Goal: Transaction & Acquisition: Obtain resource

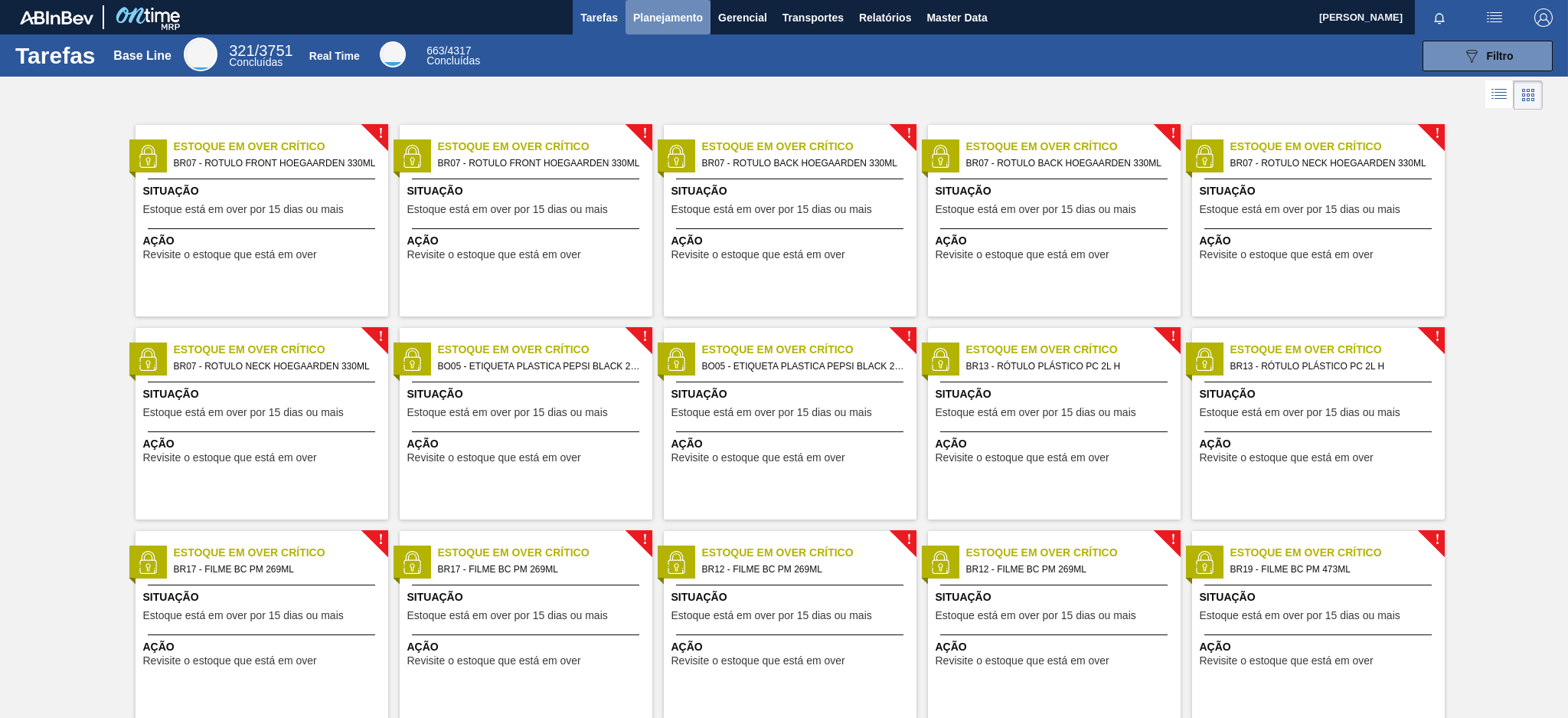
click at [668, 11] on span "Planejamento" at bounding box center [669, 17] width 70 height 18
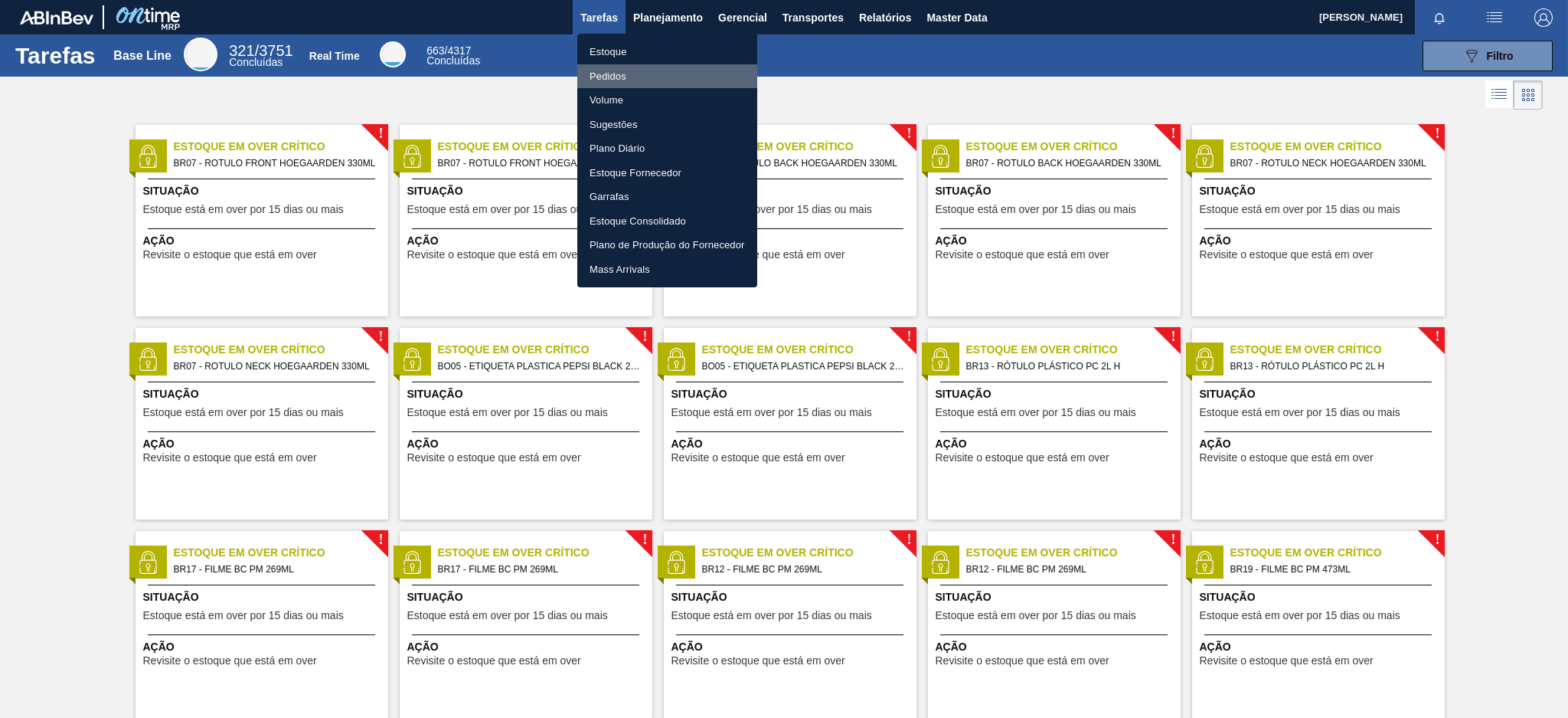
click at [621, 79] on li "Pedidos" at bounding box center [668, 76] width 180 height 25
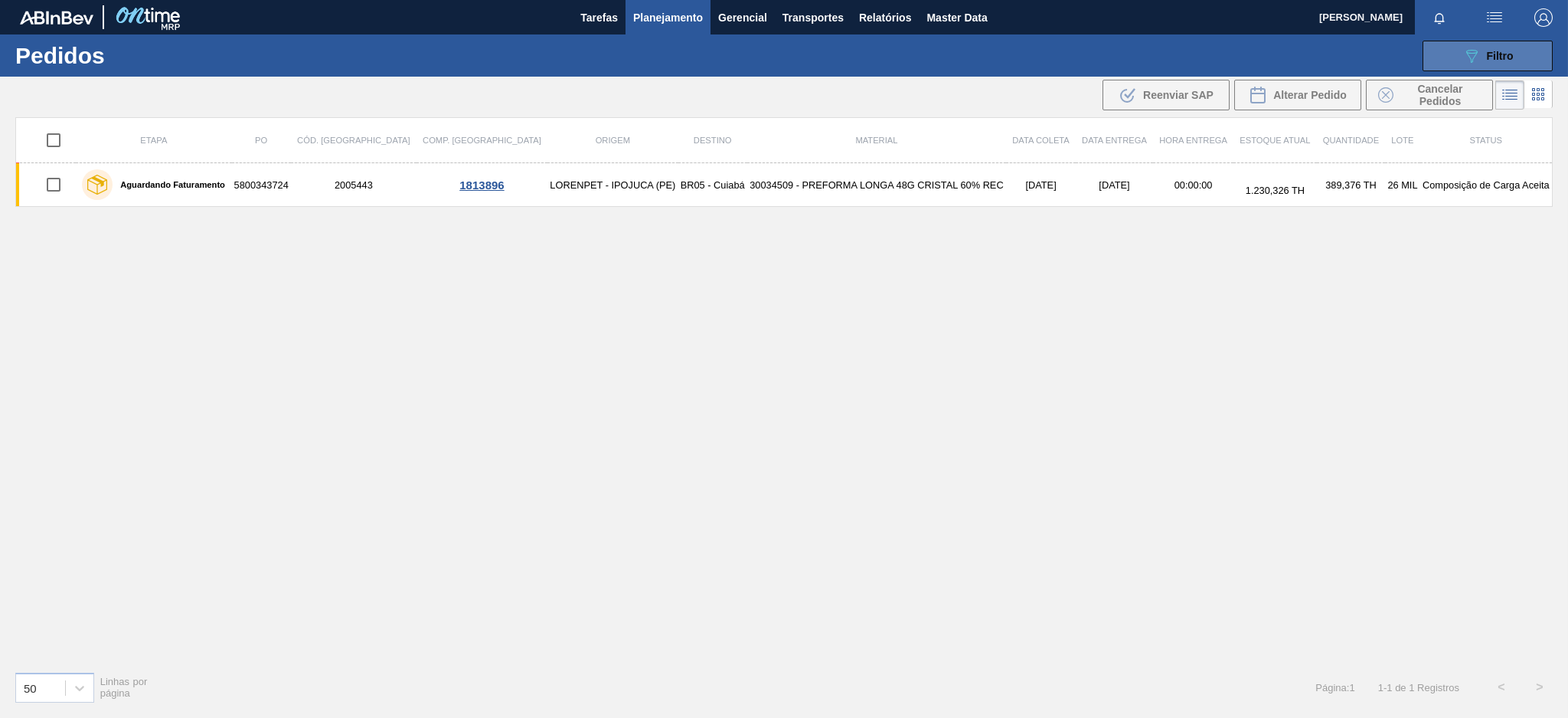
click at [1500, 47] on div "089F7B8B-B2A5-4AFE-B5C0-19BA573D28AC Filtro" at bounding box center [1487, 56] width 51 height 18
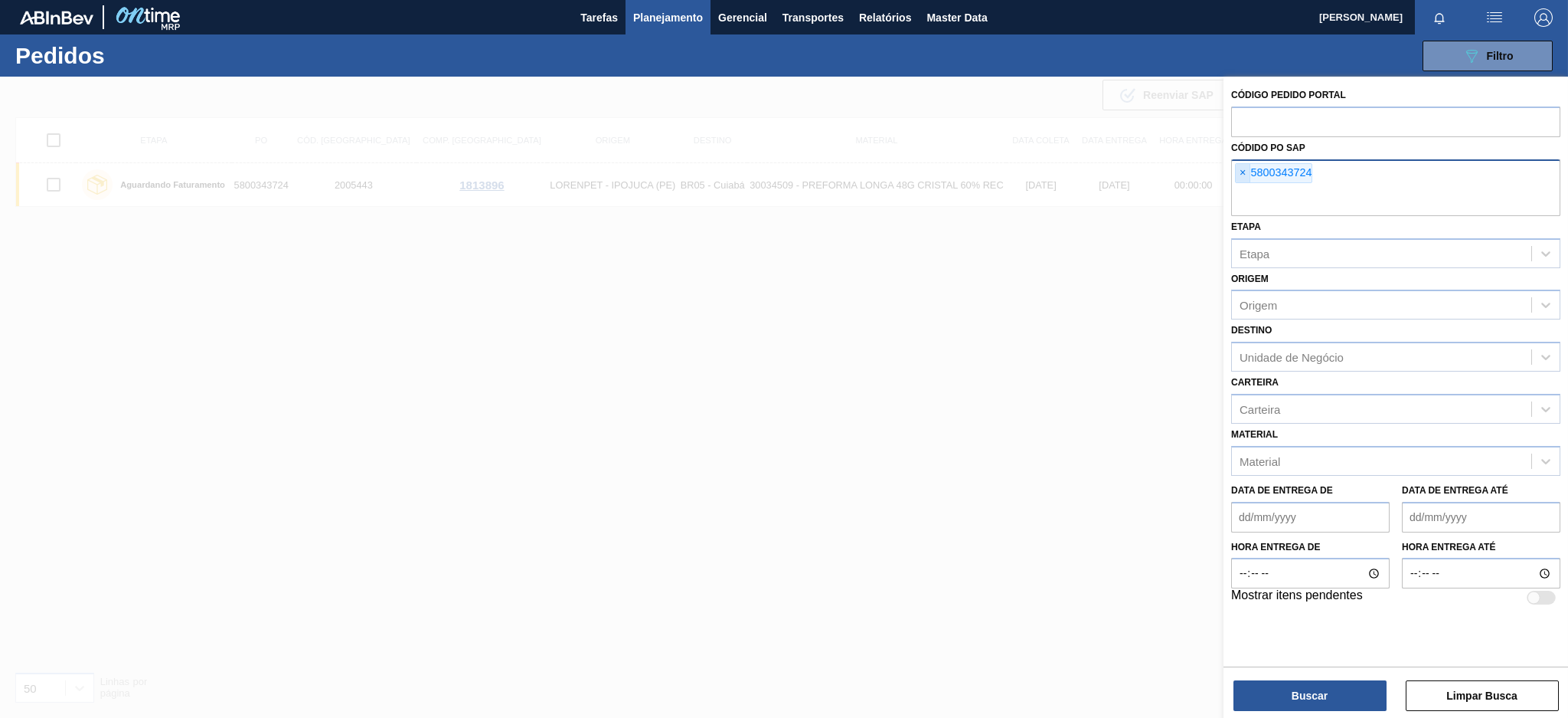
click at [1246, 170] on span "×" at bounding box center [1242, 173] width 15 height 18
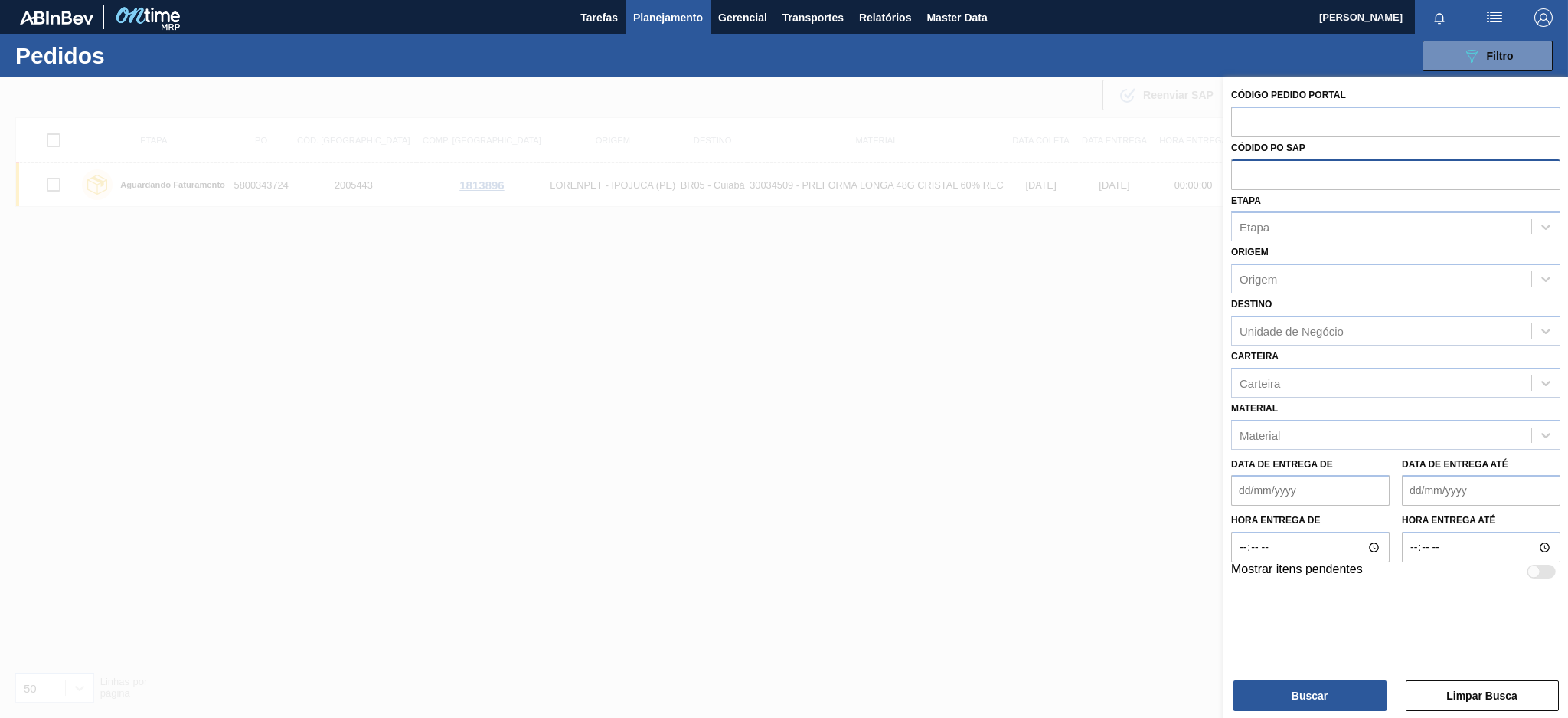
paste input "text"
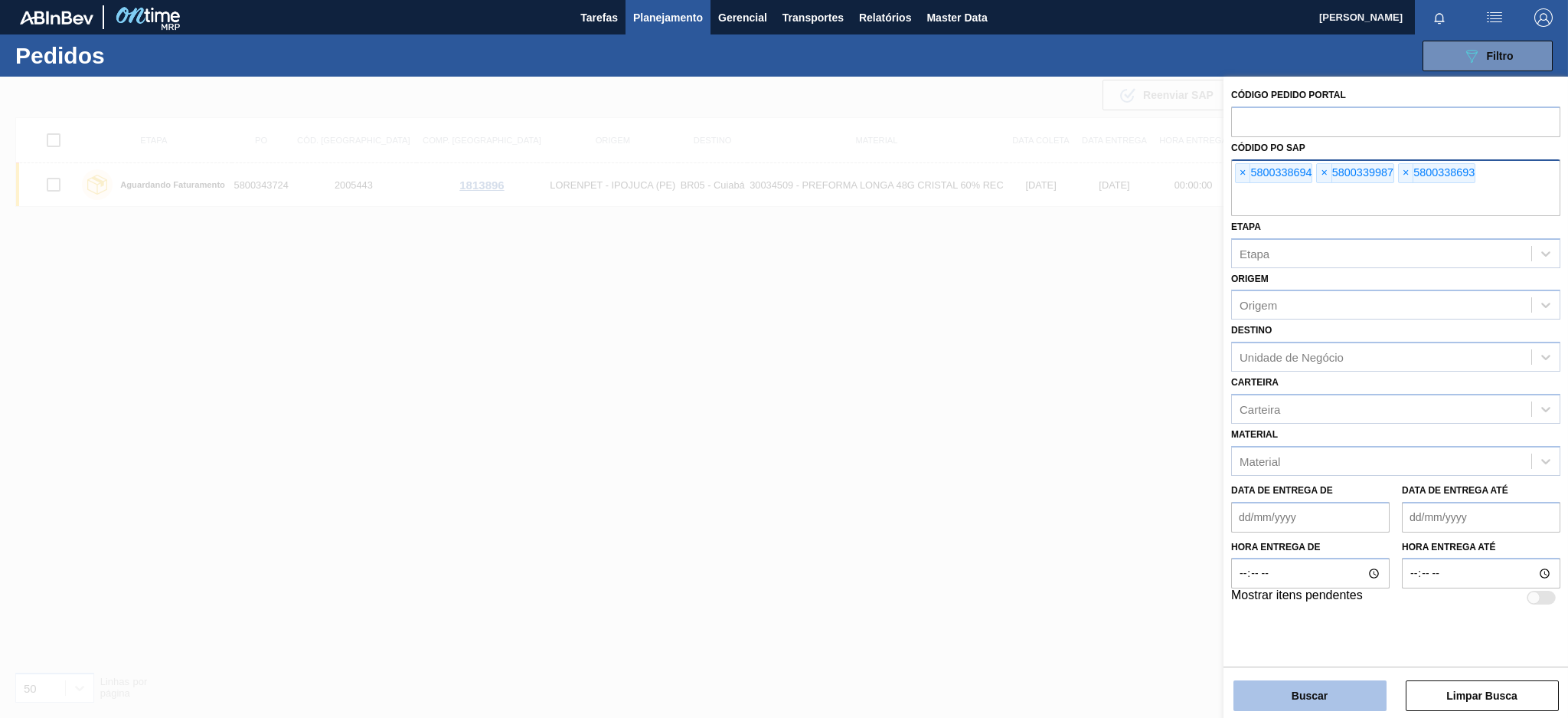
click at [1305, 688] on button "Buscar" at bounding box center [1309, 695] width 153 height 31
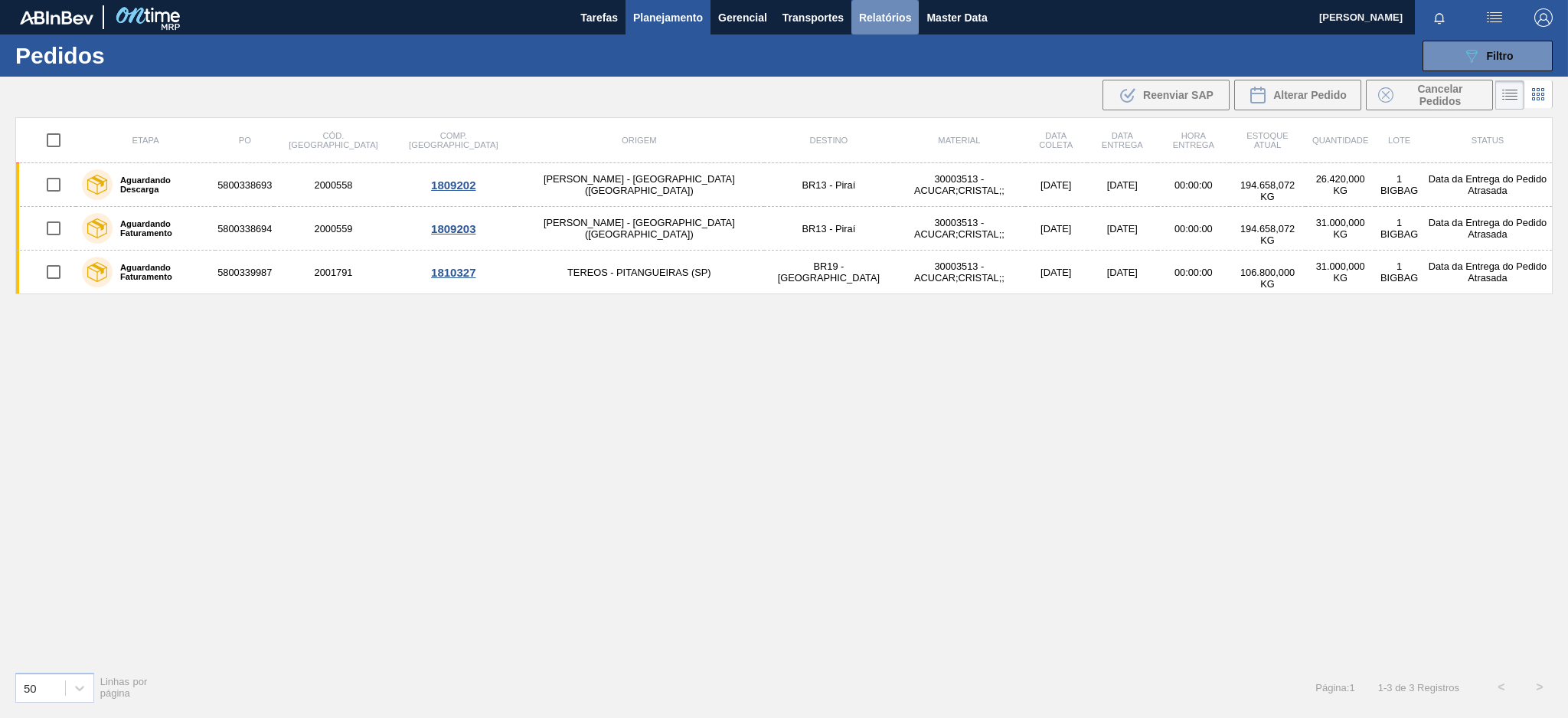
click at [886, 8] on span "Relatórios" at bounding box center [885, 17] width 52 height 18
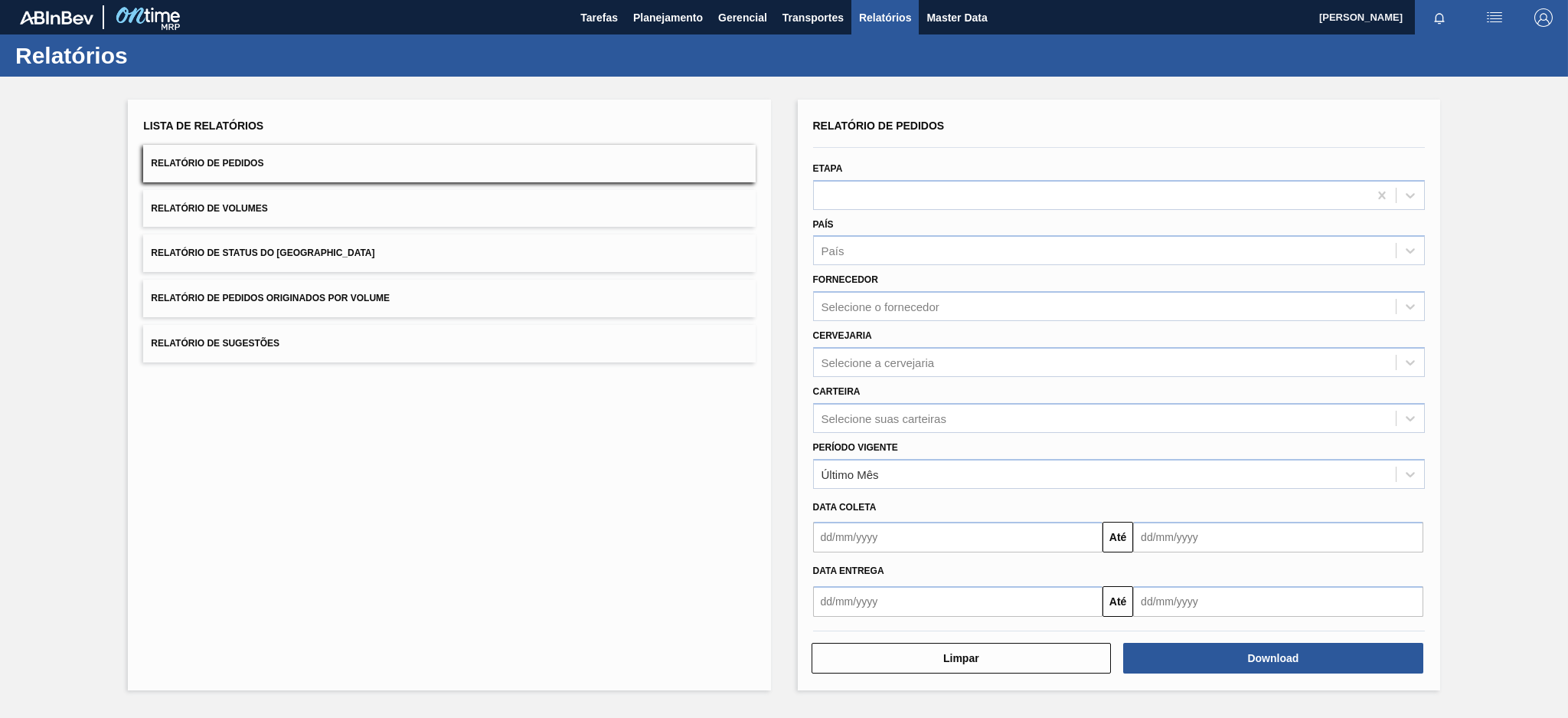
click at [515, 300] on button "Relatório de Pedidos Originados por Volume" at bounding box center [449, 299] width 612 height 38
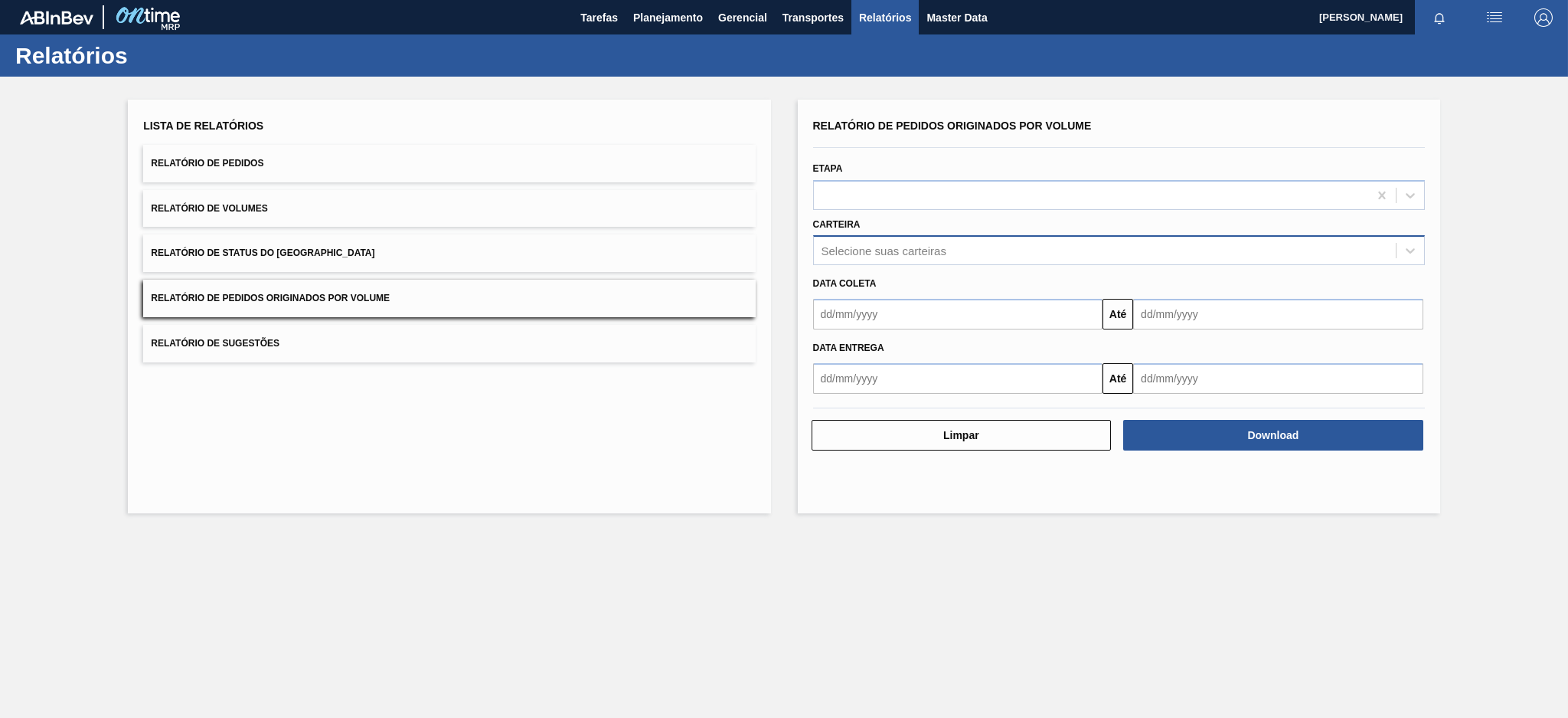
click at [967, 254] on div "Selecione suas carteiras" at bounding box center [1104, 251] width 582 height 22
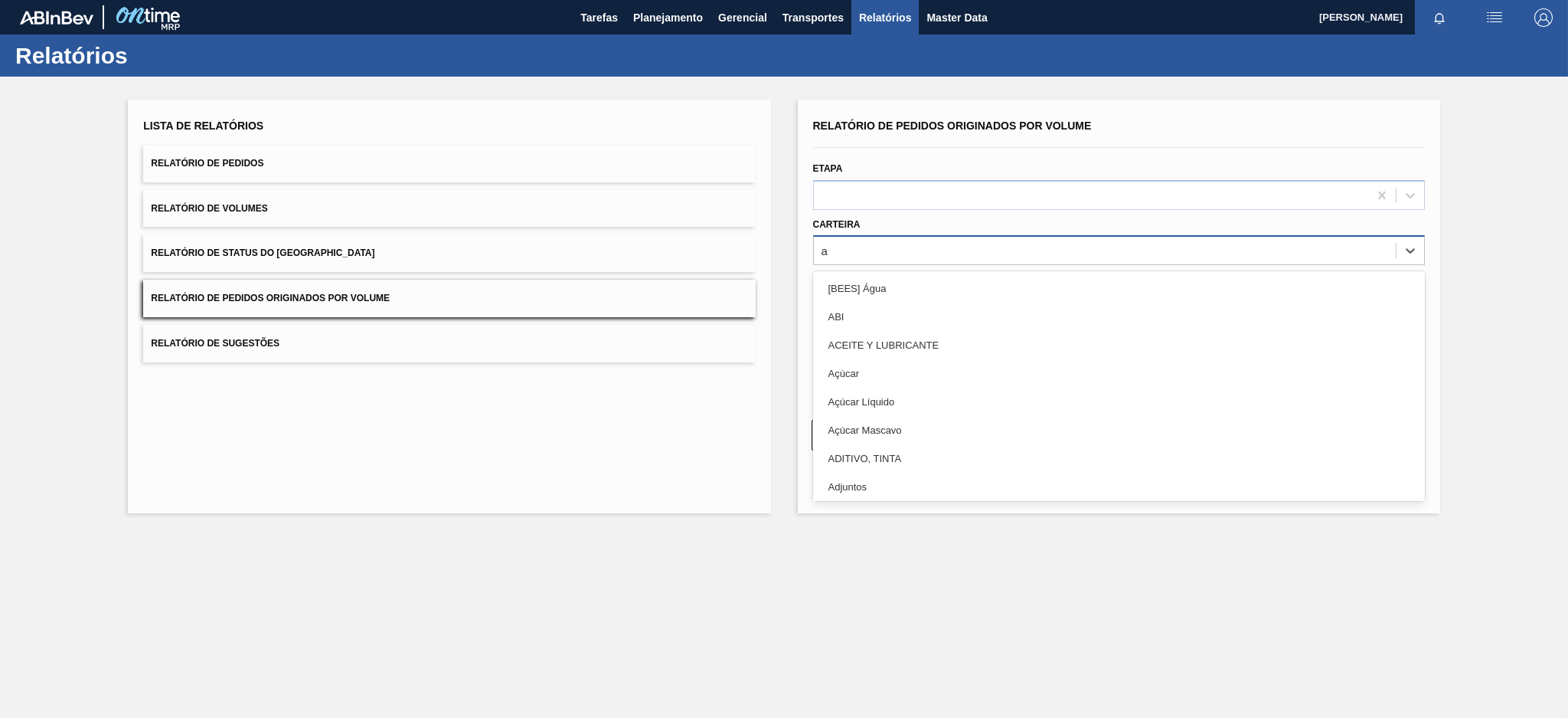
type input "aç"
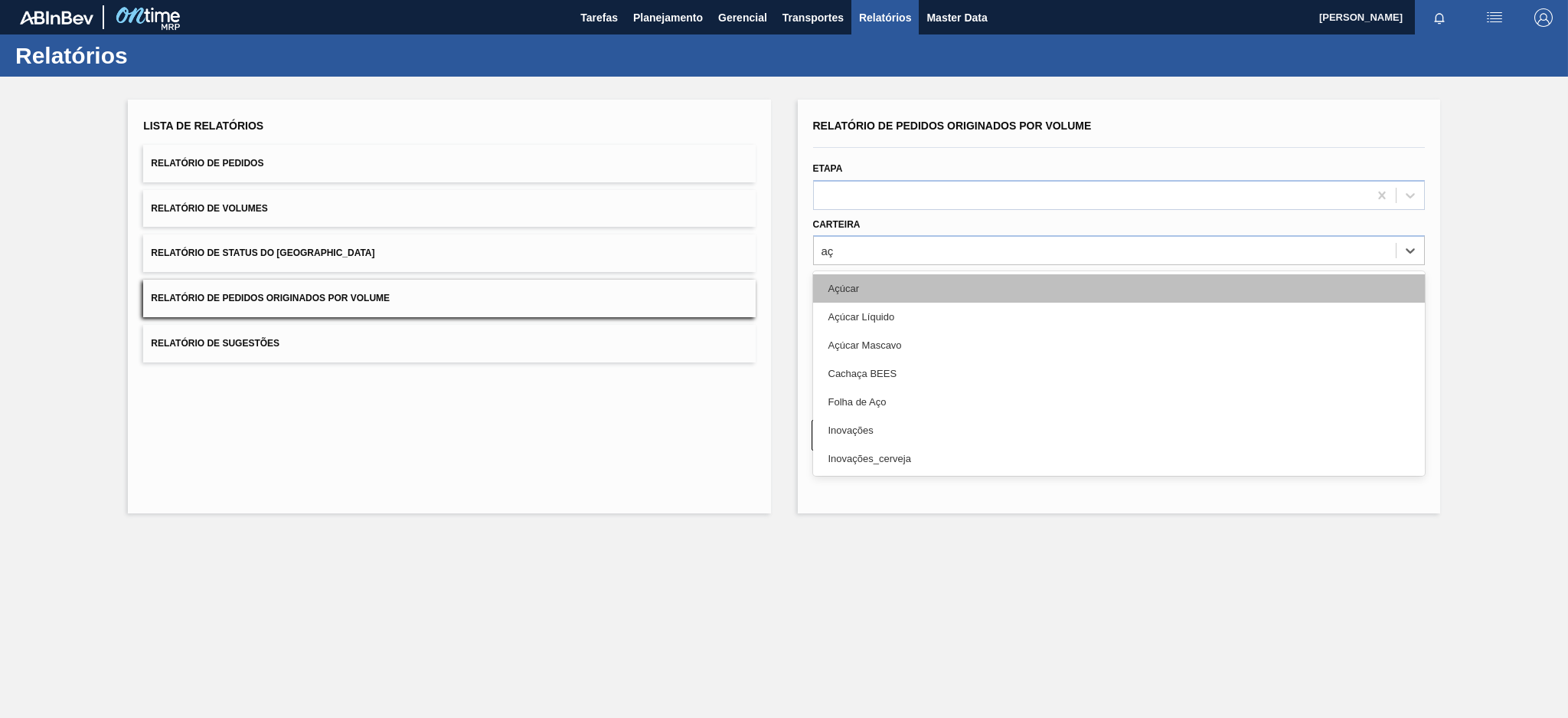
click at [878, 283] on div "Açúcar" at bounding box center [1119, 288] width 612 height 28
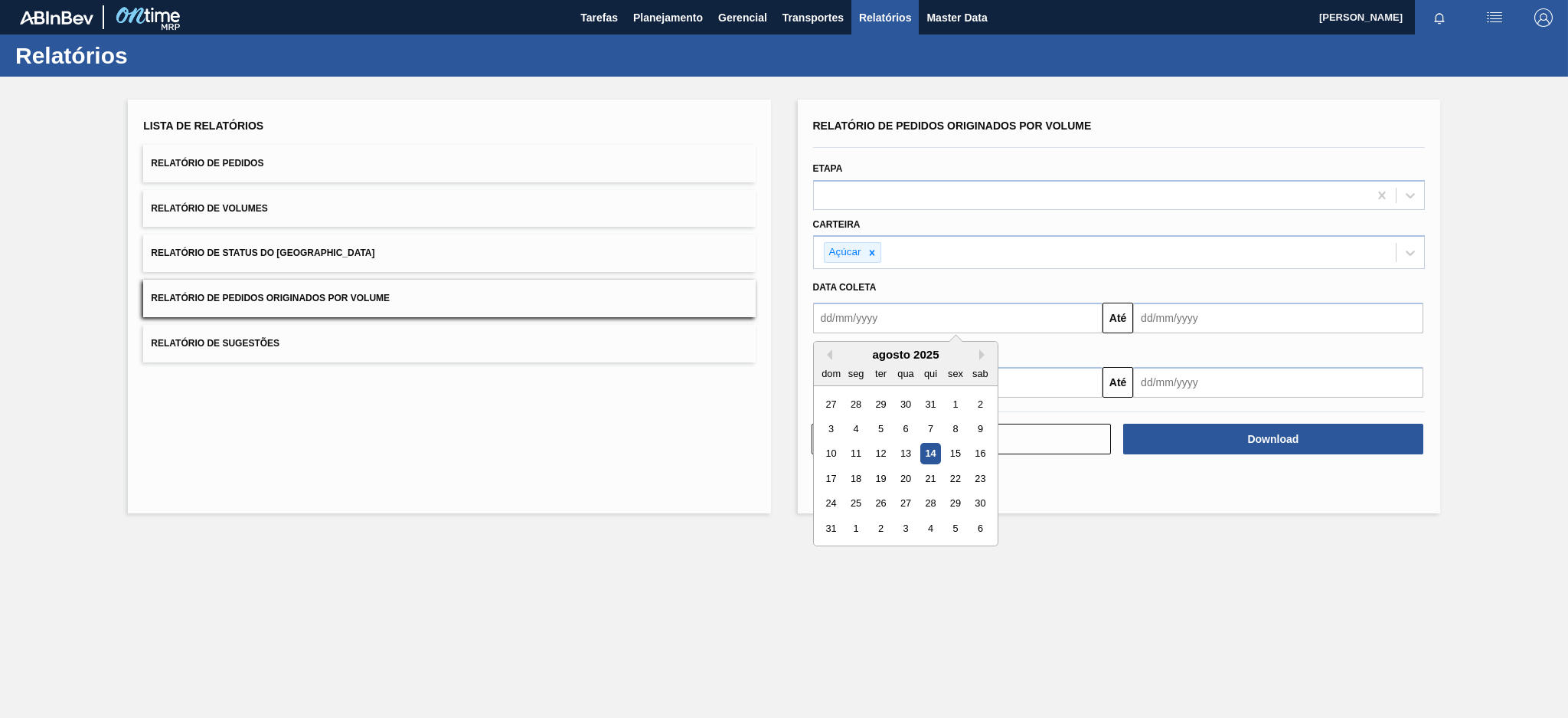
click at [872, 313] on input "text" at bounding box center [958, 318] width 290 height 31
click at [822, 350] on button "Previous Month" at bounding box center [826, 354] width 11 height 11
click at [823, 449] on div "13" at bounding box center [830, 454] width 21 height 21
type input "[DATE]"
click at [1246, 312] on input "text" at bounding box center [1278, 318] width 290 height 31
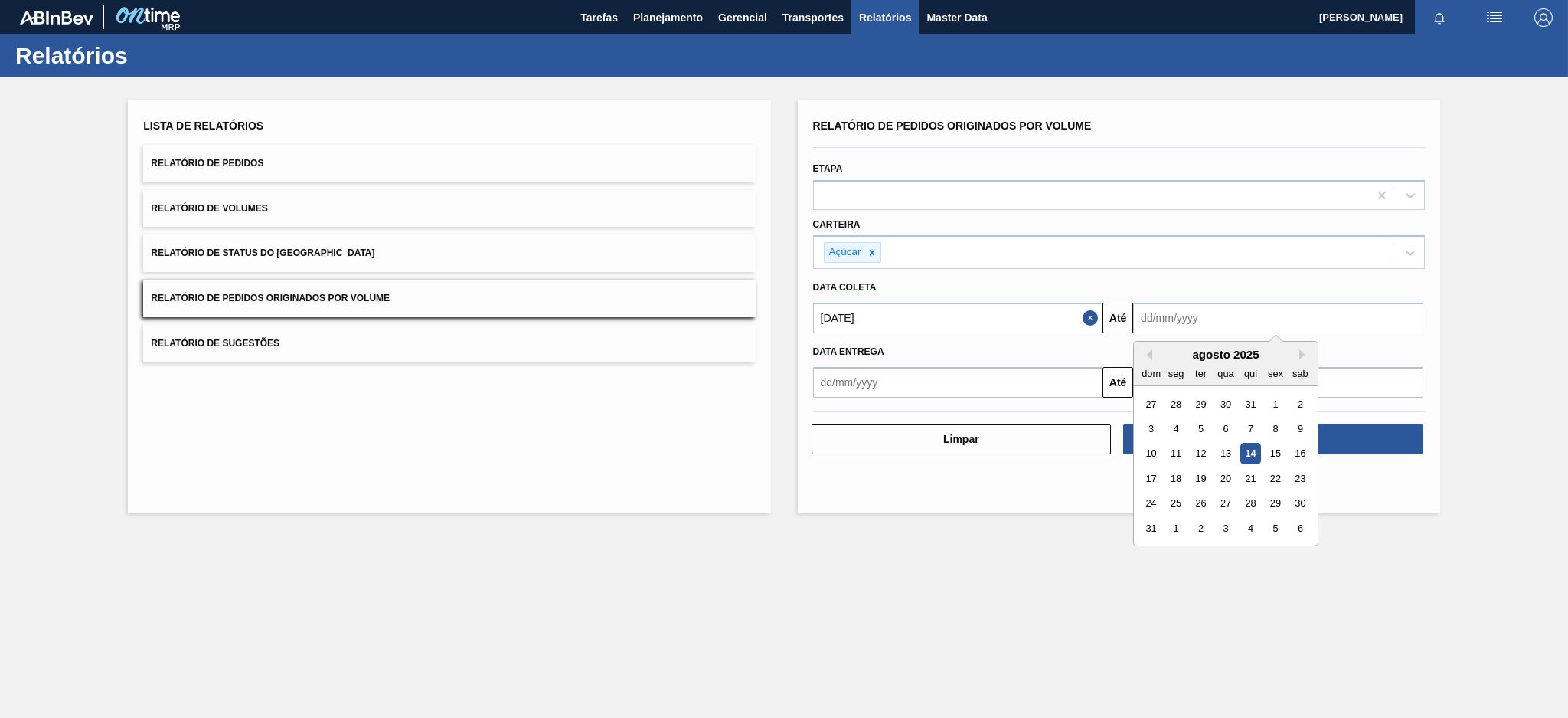
click at [1259, 453] on div "14" at bounding box center [1250, 454] width 21 height 21
type input "[DATE]"
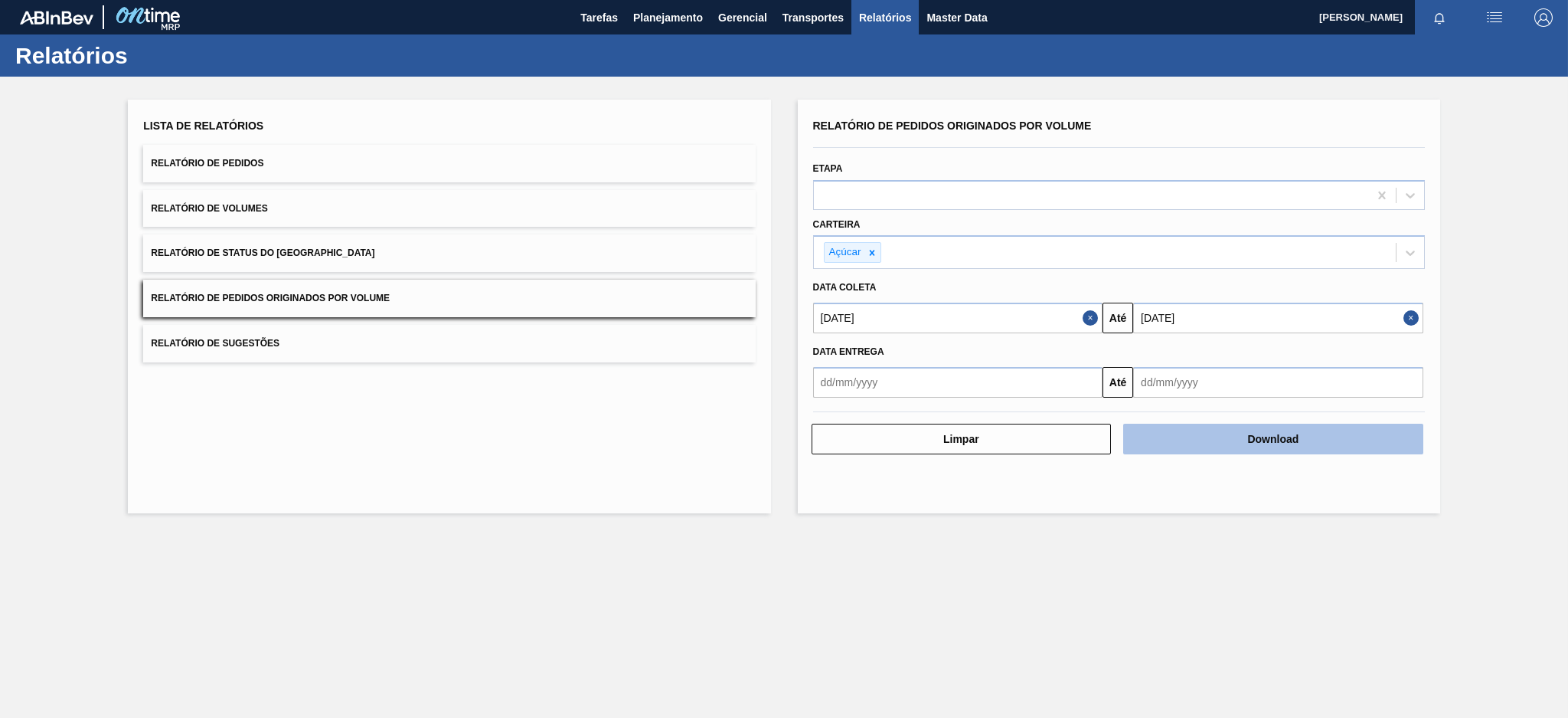
click at [1259, 439] on button "Download" at bounding box center [1273, 439] width 300 height 31
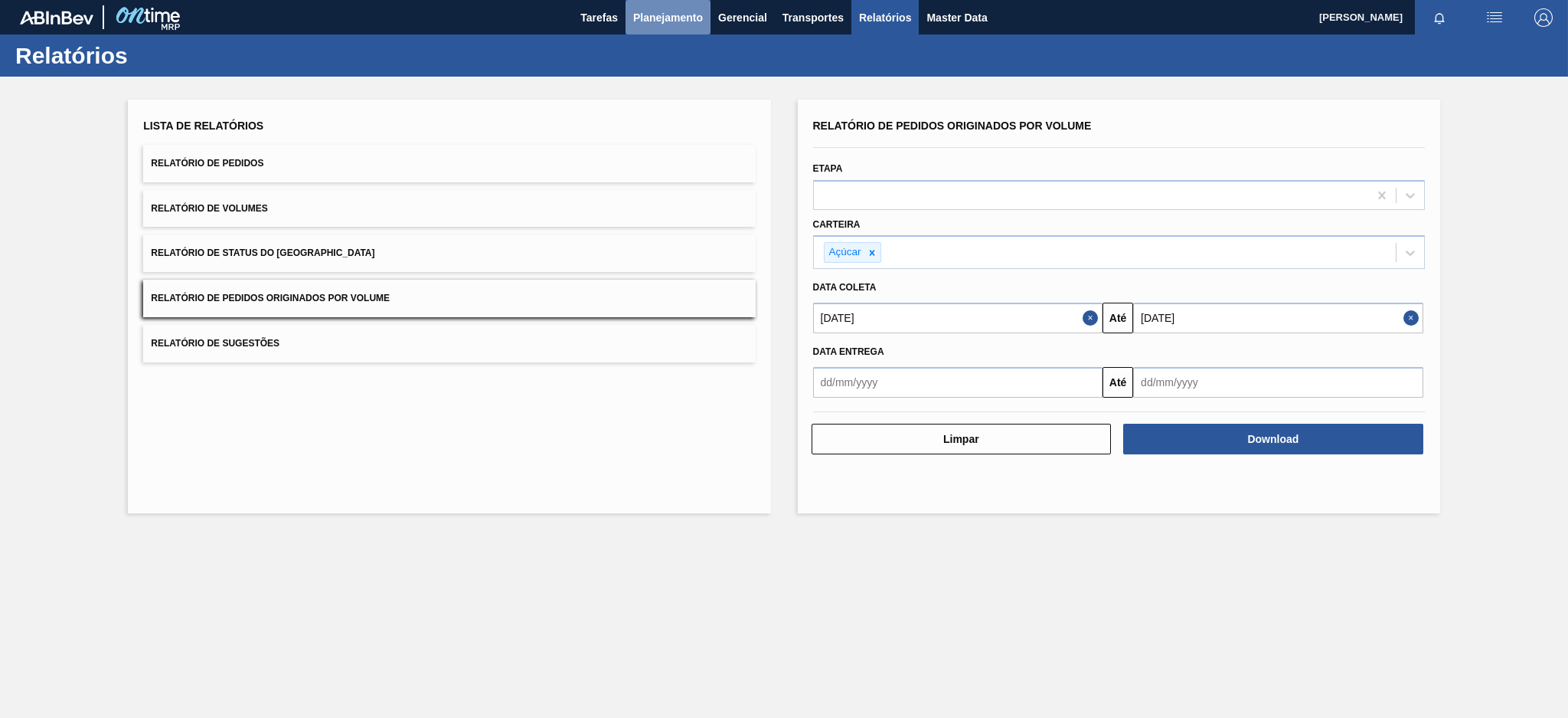
click at [680, 21] on span "Planejamento" at bounding box center [669, 17] width 70 height 18
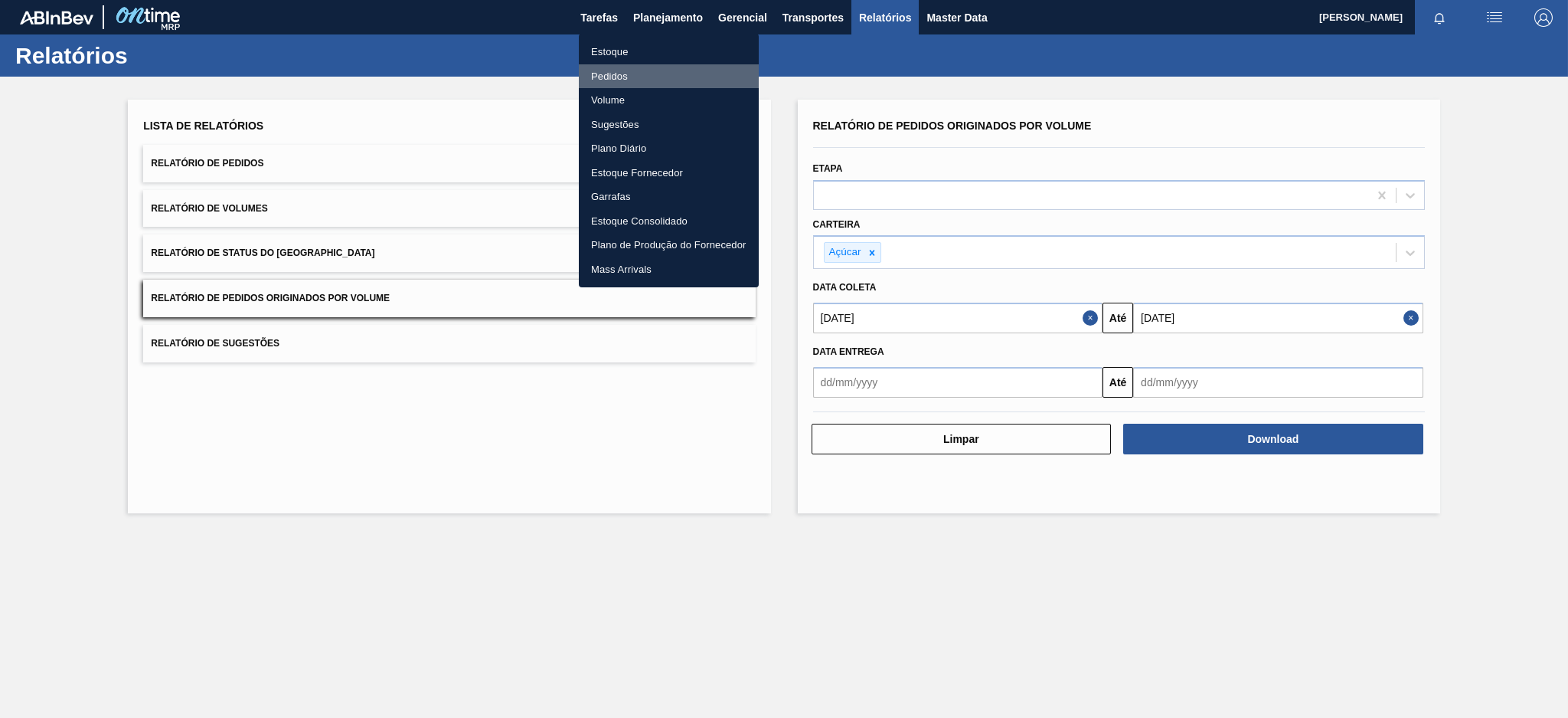
click at [619, 73] on li "Pedidos" at bounding box center [669, 76] width 180 height 25
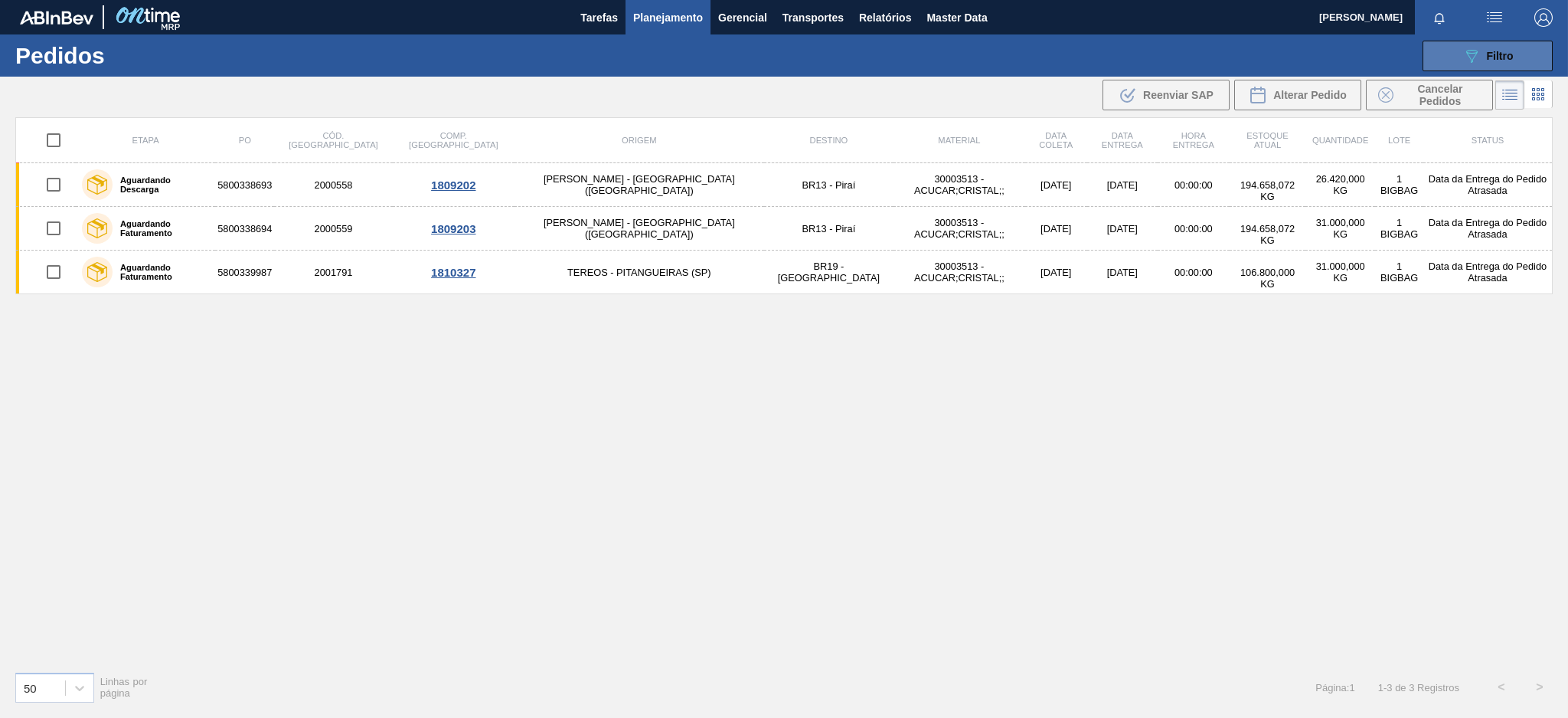
click at [1511, 41] on button "089F7B8B-B2A5-4AFE-B5C0-19BA573D28AC Filtro" at bounding box center [1487, 56] width 130 height 31
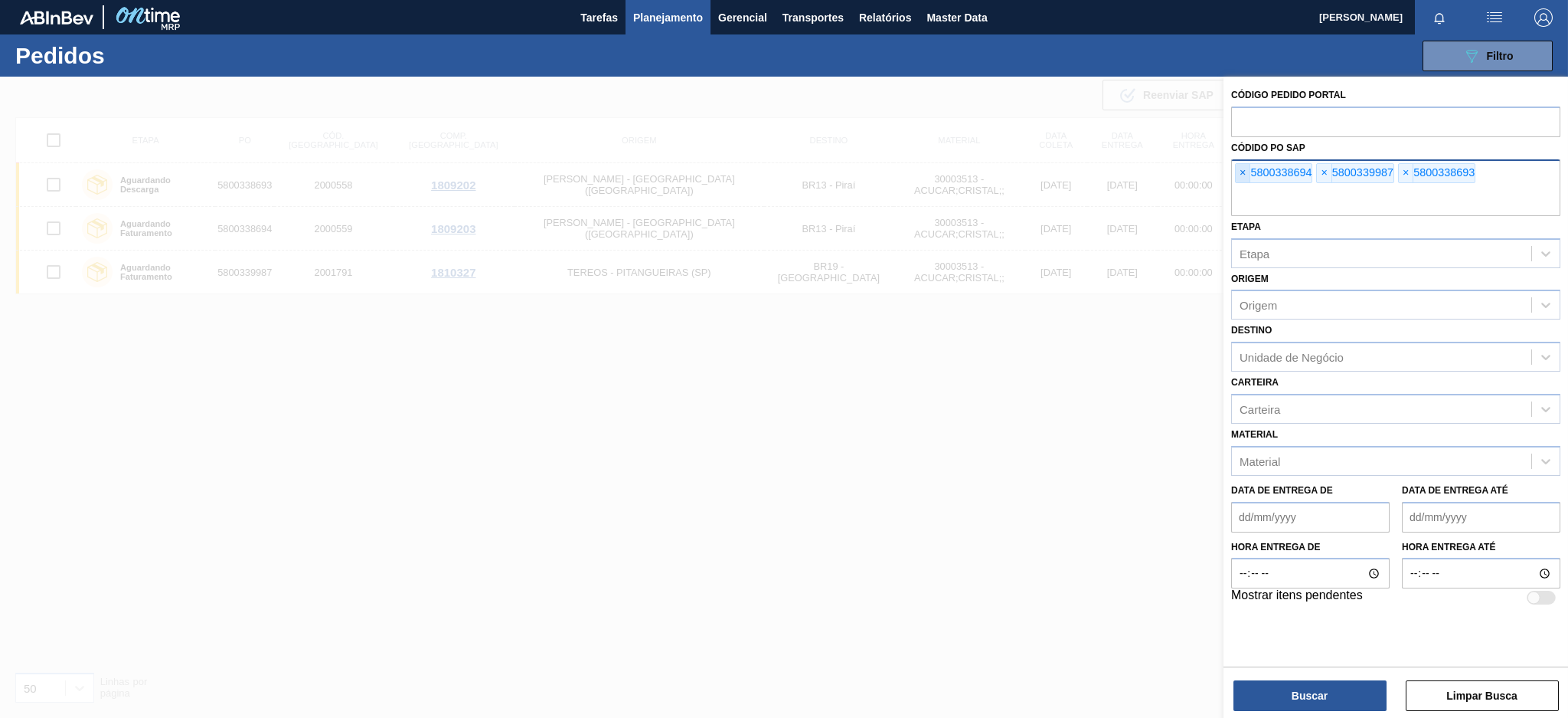
click at [1238, 167] on span "×" at bounding box center [1242, 173] width 15 height 18
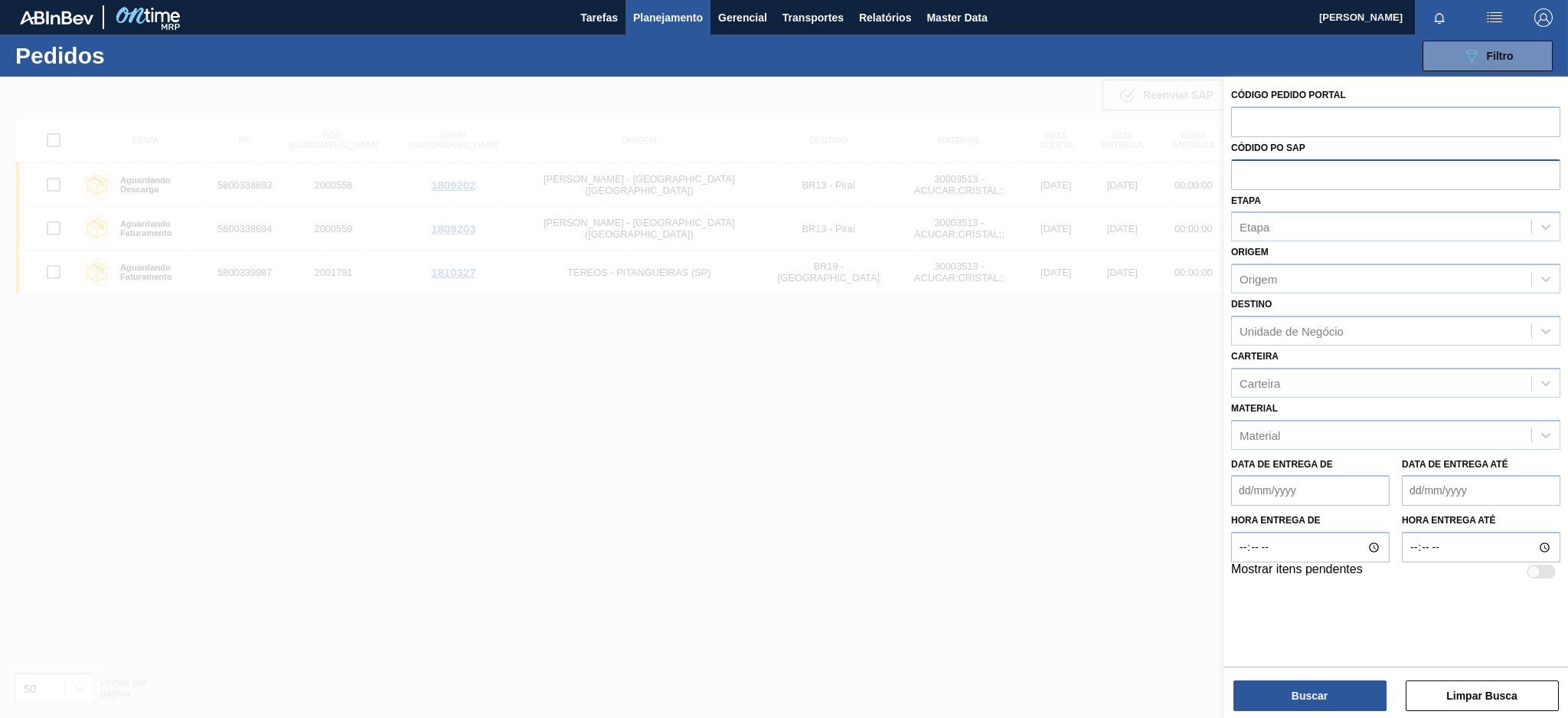
click at [1238, 167] on input "text" at bounding box center [1395, 173] width 329 height 29
paste input "5800342544"
type input "5800342544"
click at [1295, 684] on button "Buscar" at bounding box center [1309, 695] width 153 height 31
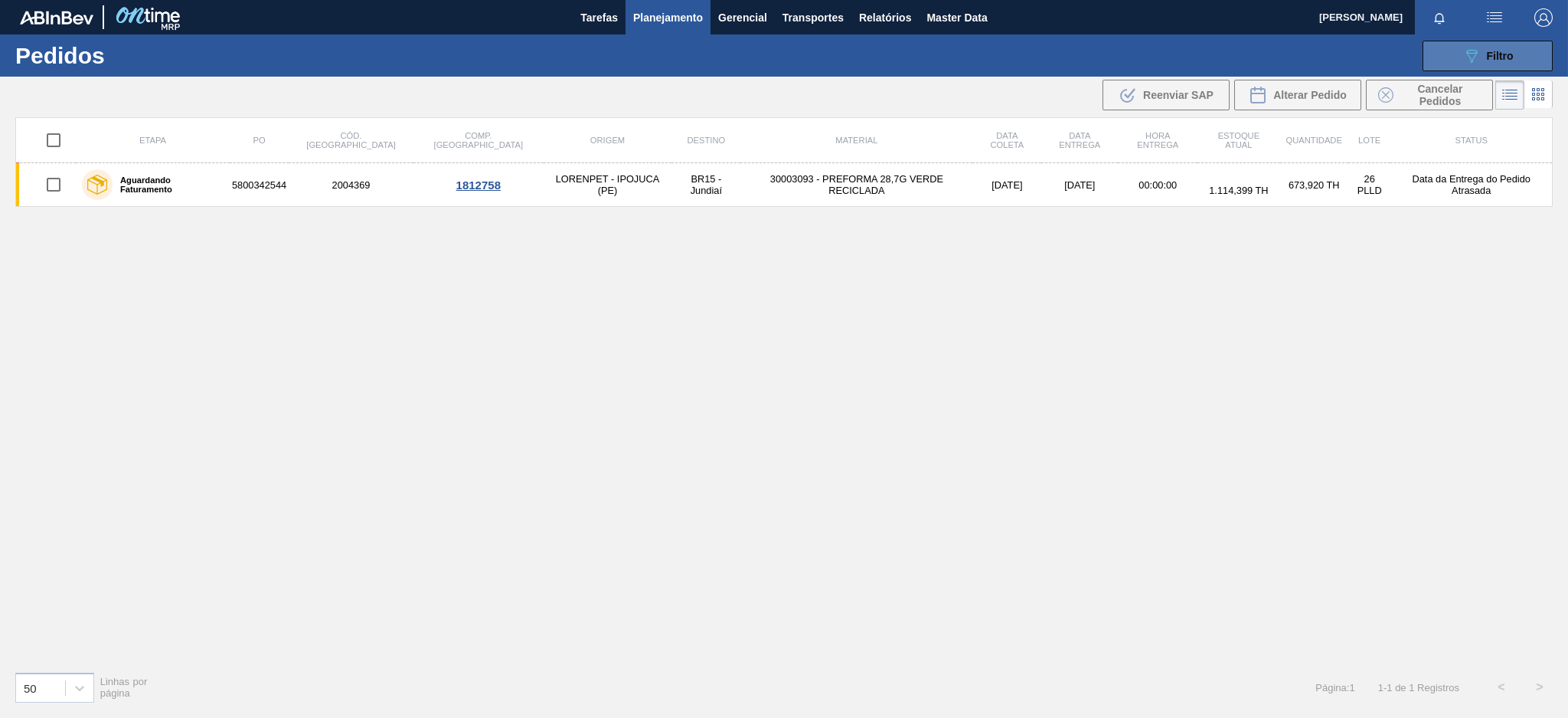
click at [1471, 57] on icon "089F7B8B-B2A5-4AFE-B5C0-19BA573D28AC" at bounding box center [1471, 56] width 18 height 18
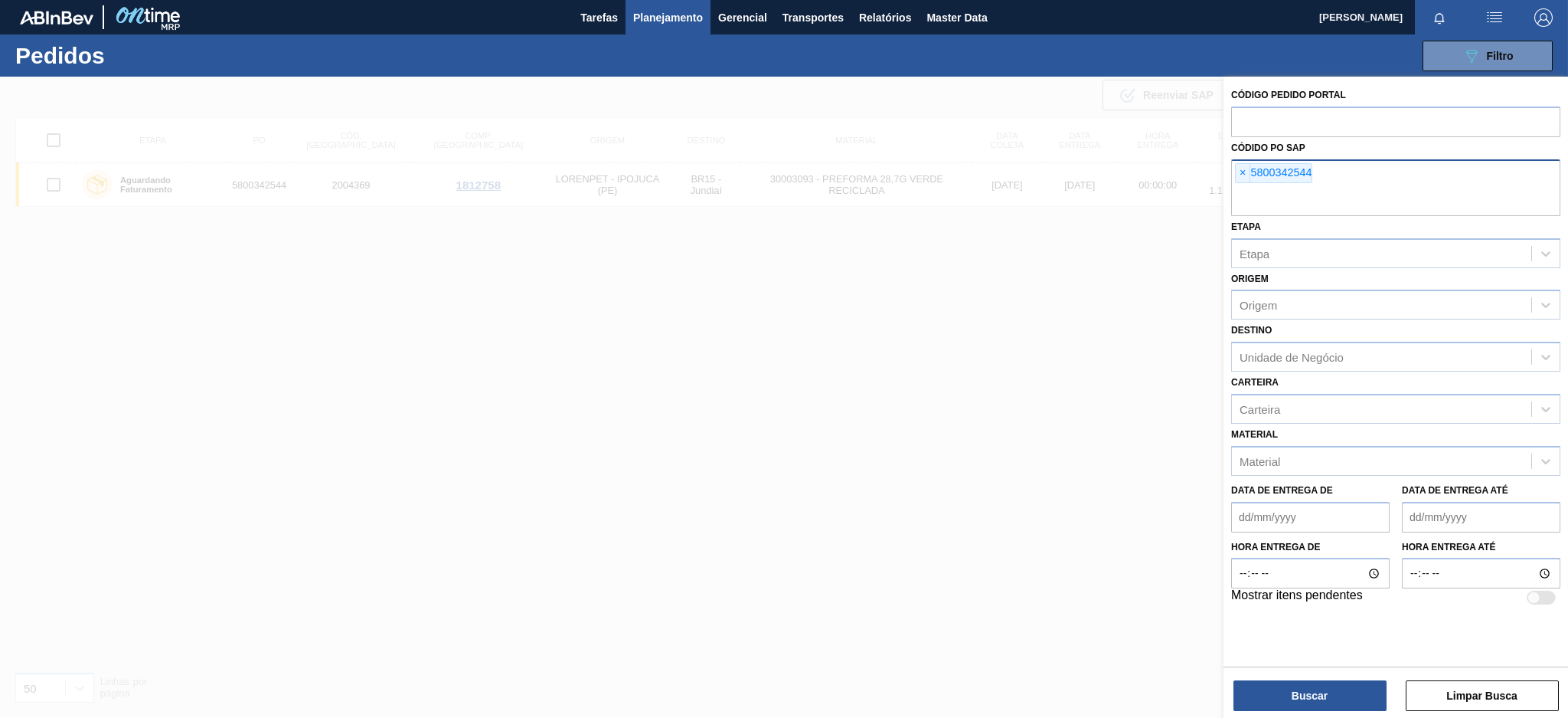
click at [1239, 163] on div "× 5800342544" at bounding box center [1273, 173] width 77 height 20
click at [1239, 169] on span "×" at bounding box center [1242, 173] width 15 height 18
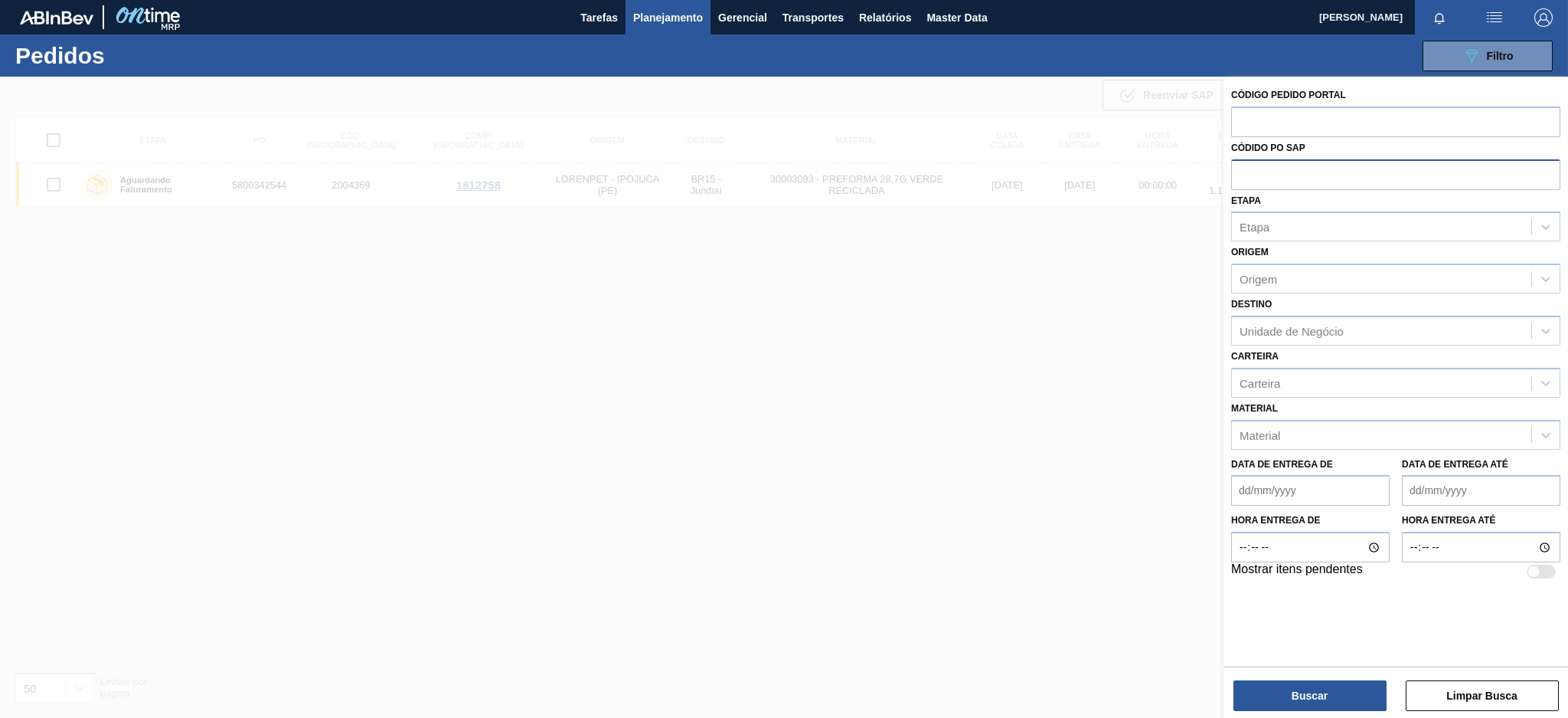
paste input "5800341357"
type input "5800341357"
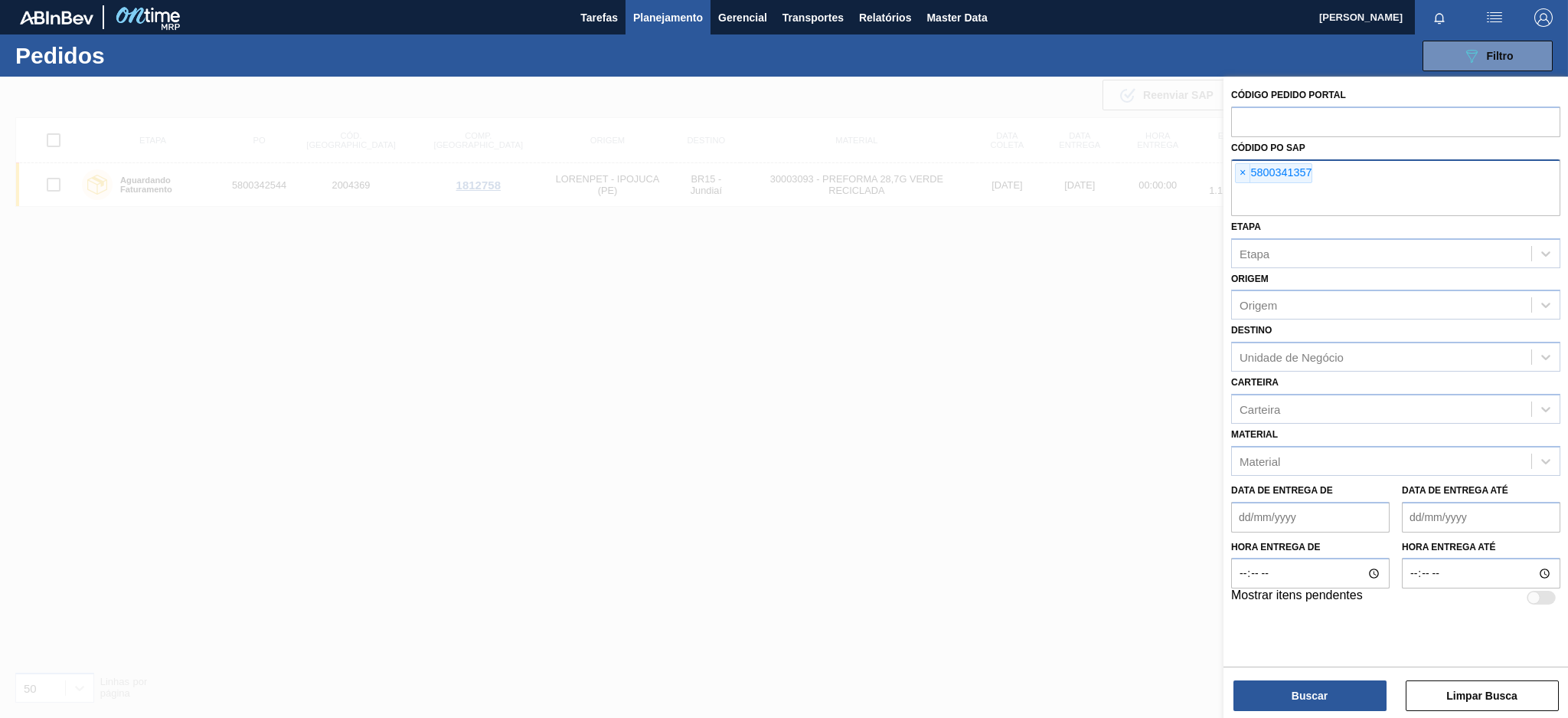
click at [1311, 552] on label "Hora entrega de" at bounding box center [1310, 547] width 159 height 22
click at [1311, 558] on input "Hora entrega de" at bounding box center [1310, 573] width 159 height 31
click at [1270, 702] on button "Buscar" at bounding box center [1309, 695] width 153 height 31
